Goal: Task Accomplishment & Management: Use online tool/utility

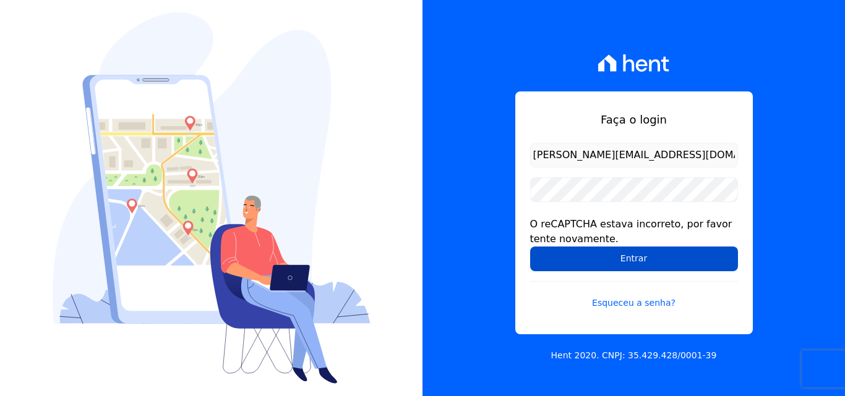
click at [638, 263] on input "Entrar" at bounding box center [634, 259] width 208 height 25
drag, startPoint x: 0, startPoint y: 0, endPoint x: 638, endPoint y: 263, distance: 689.5
click at [638, 263] on input "Entrar" at bounding box center [634, 259] width 208 height 25
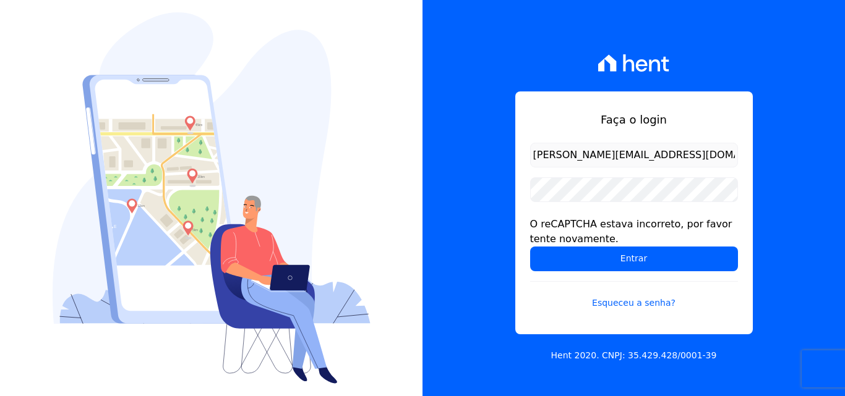
click at [638, 263] on input "Entrar" at bounding box center [634, 259] width 208 height 25
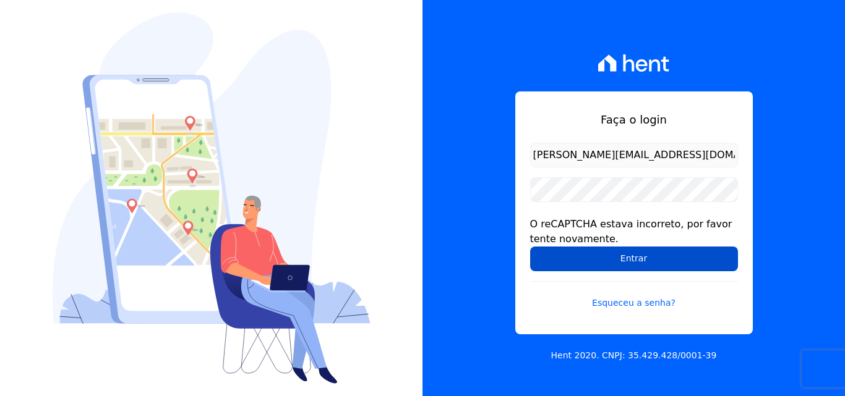
click at [606, 255] on input "Entrar" at bounding box center [634, 259] width 208 height 25
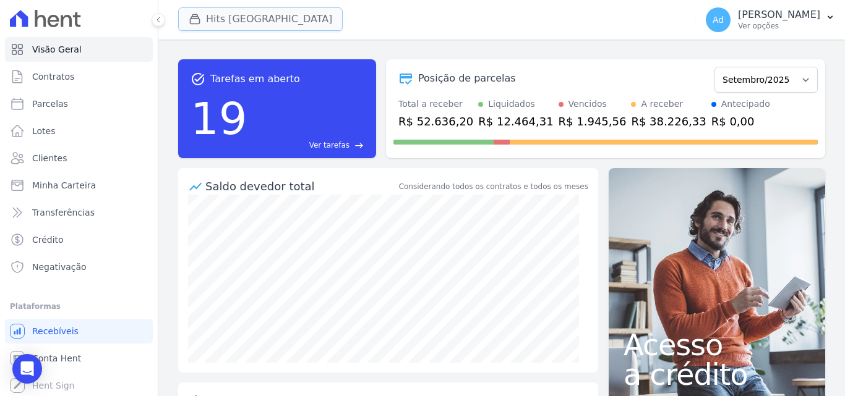
click at [223, 26] on button "Hits [GEOGRAPHIC_DATA]" at bounding box center [260, 18] width 164 height 23
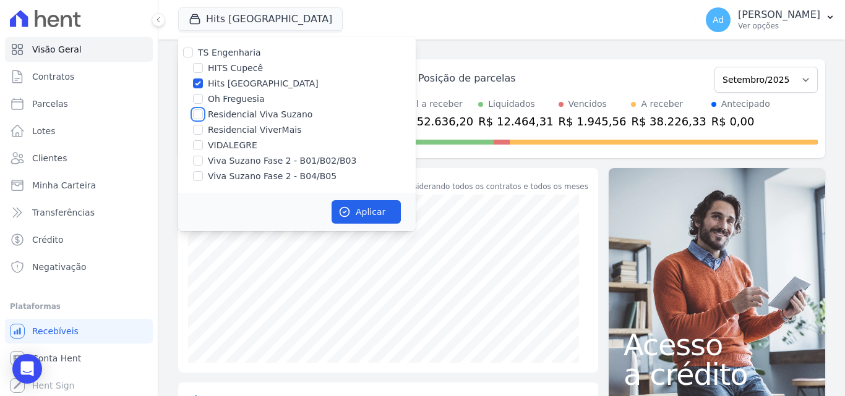
click at [198, 111] on input "Residencial Viva Suzano" at bounding box center [198, 114] width 10 height 10
checkbox input "true"
click at [197, 159] on input "Viva Suzano Fase 2 - B01/B02/B03" at bounding box center [198, 161] width 10 height 10
checkbox input "true"
click at [197, 183] on div "TS Engenharia HITS Cupecê Hits Vila Santa Catarina Oh Freguesia Residencial Viv…" at bounding box center [296, 114] width 237 height 156
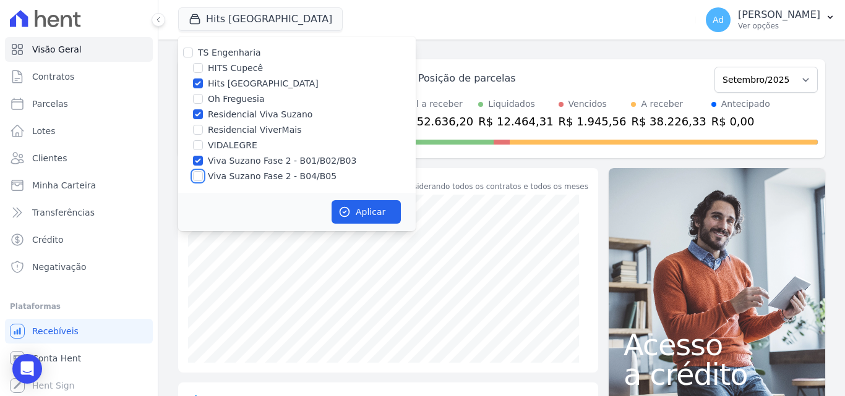
click at [198, 177] on input "Viva Suzano Fase 2 - B04/B05" at bounding box center [198, 176] width 10 height 10
checkbox input "true"
click at [199, 82] on input "Hits Vila Santa Catarina" at bounding box center [198, 84] width 10 height 10
checkbox input "false"
click at [352, 212] on button "Aplicar" at bounding box center [365, 211] width 69 height 23
